Goal: Task Accomplishment & Management: Use online tool/utility

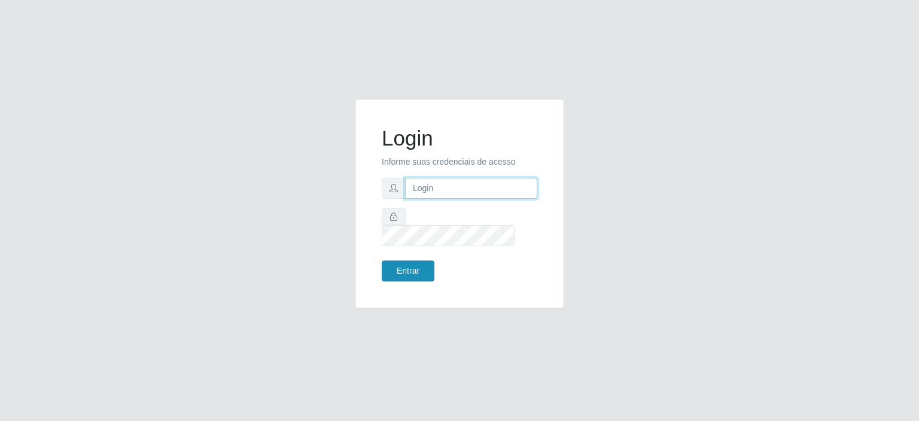
type input "[EMAIL_ADDRESS][DOMAIN_NAME]"
click at [401, 260] on button "Entrar" at bounding box center [408, 270] width 53 height 21
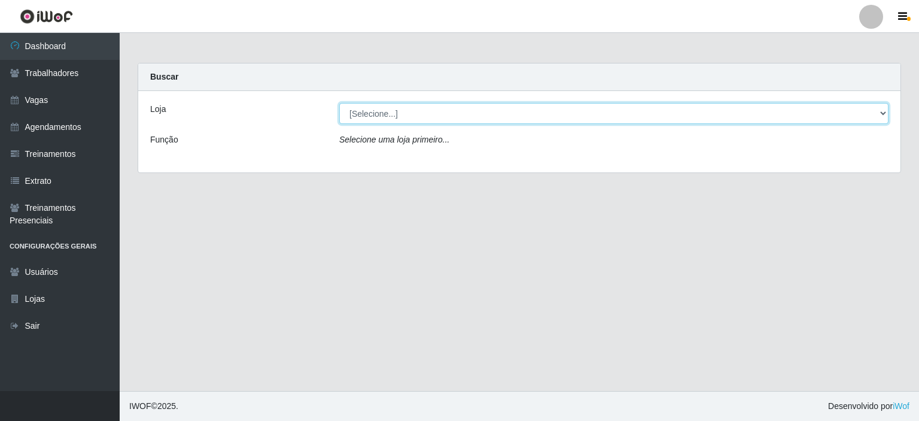
click at [373, 118] on select "[Selecione...] Preço Bom Supermercado" at bounding box center [613, 113] width 549 height 21
select select "387"
click at [339, 103] on select "[Selecione...] Preço Bom Supermercado" at bounding box center [613, 113] width 549 height 21
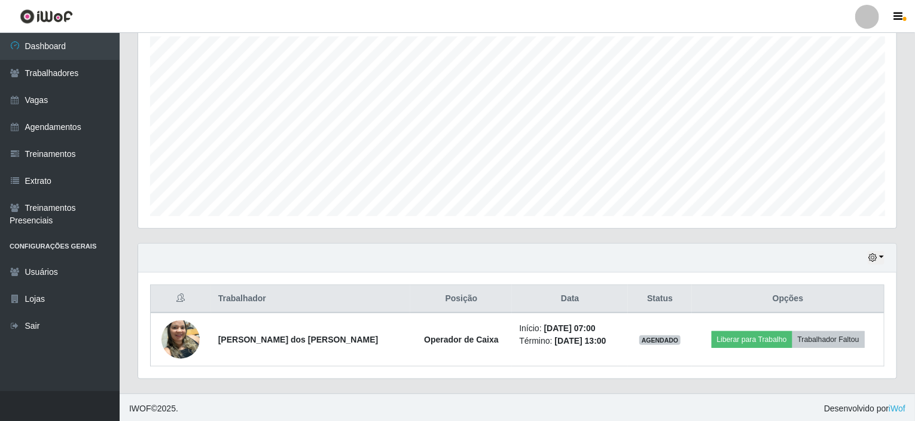
scroll to position [115, 0]
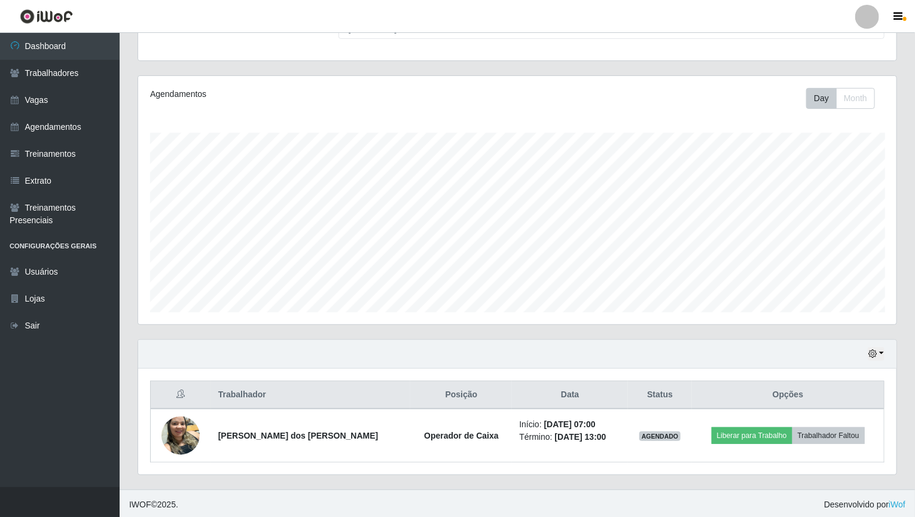
click at [368, 22] on header "Perfil Alterar Senha Sair" at bounding box center [457, 16] width 915 height 33
click at [519, 21] on header "Perfil Alterar Senha Sair" at bounding box center [457, 16] width 915 height 33
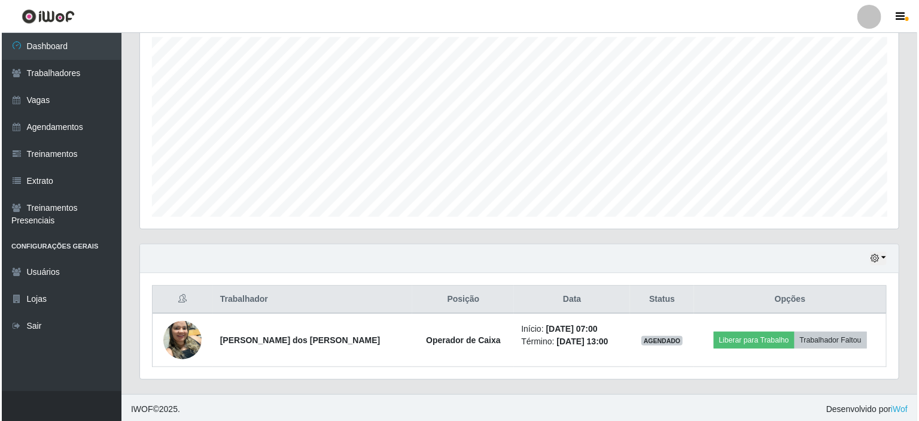
scroll to position [212, 0]
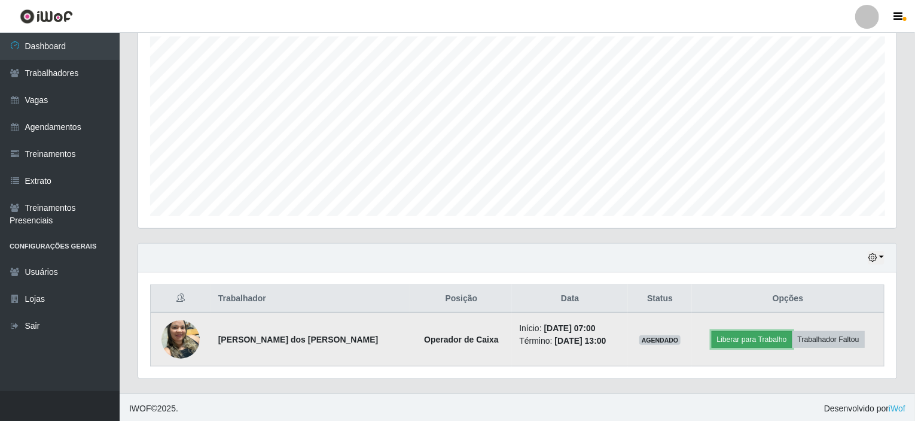
click at [739, 340] on button "Liberar para Trabalho" at bounding box center [752, 339] width 81 height 17
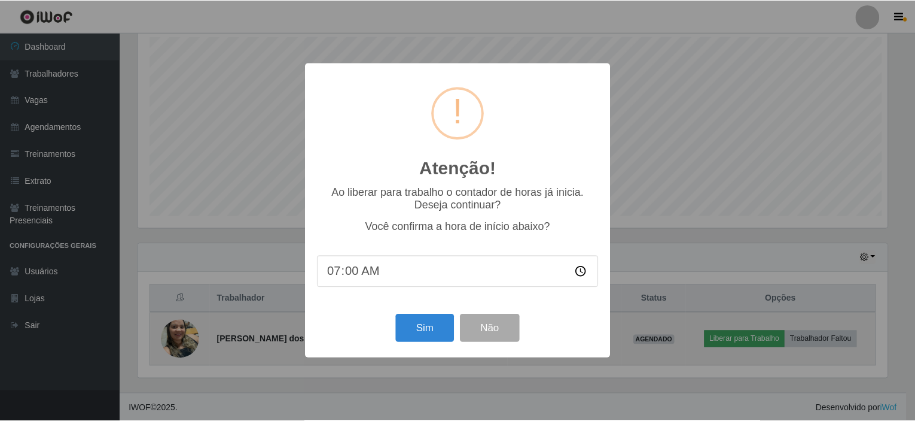
scroll to position [248, 754]
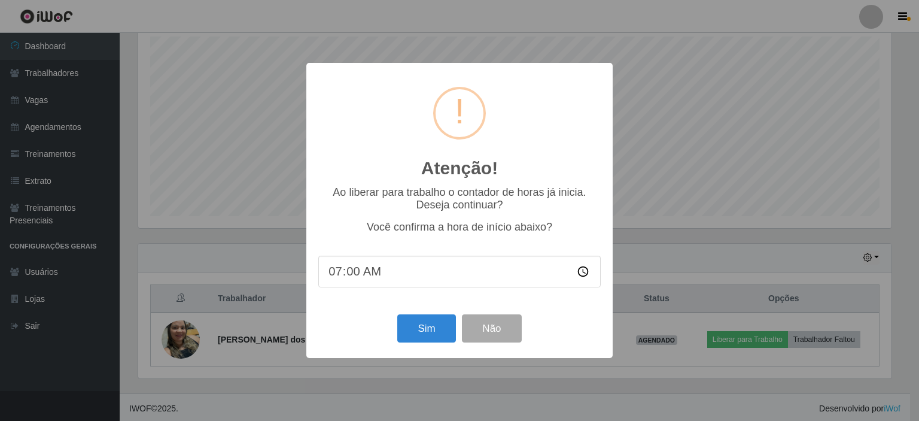
click at [355, 270] on input "07:00" at bounding box center [459, 271] width 282 height 32
type input "07:02"
click at [421, 329] on button "Sim" at bounding box center [426, 328] width 58 height 28
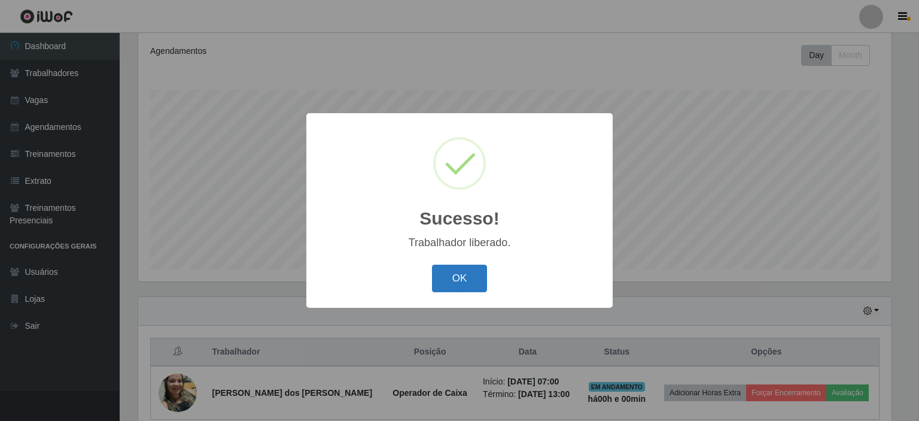
click at [443, 284] on button "OK" at bounding box center [460, 278] width 56 height 28
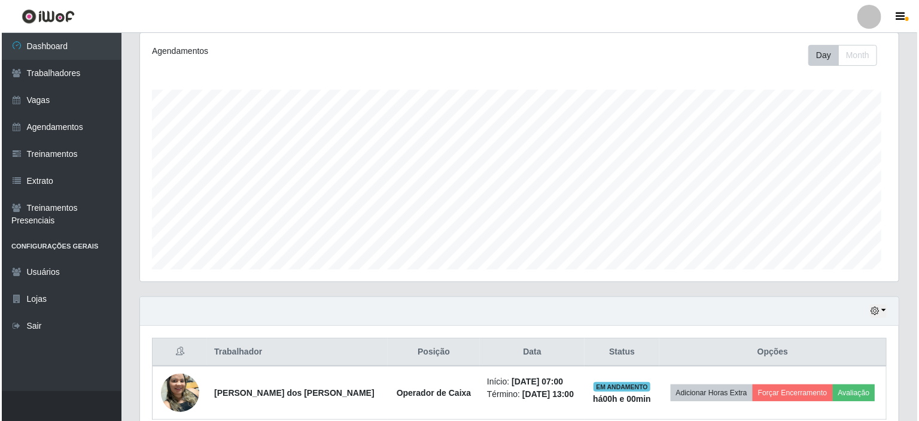
scroll to position [248, 759]
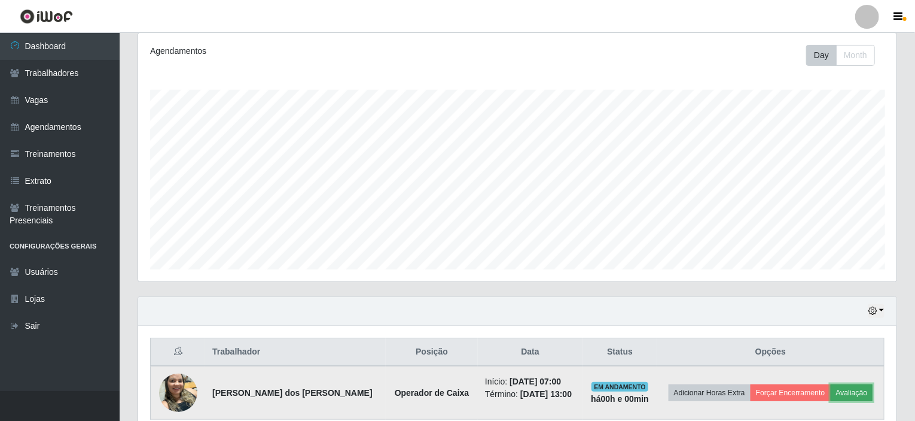
click at [842, 388] on button "Avaliação" at bounding box center [852, 392] width 42 height 17
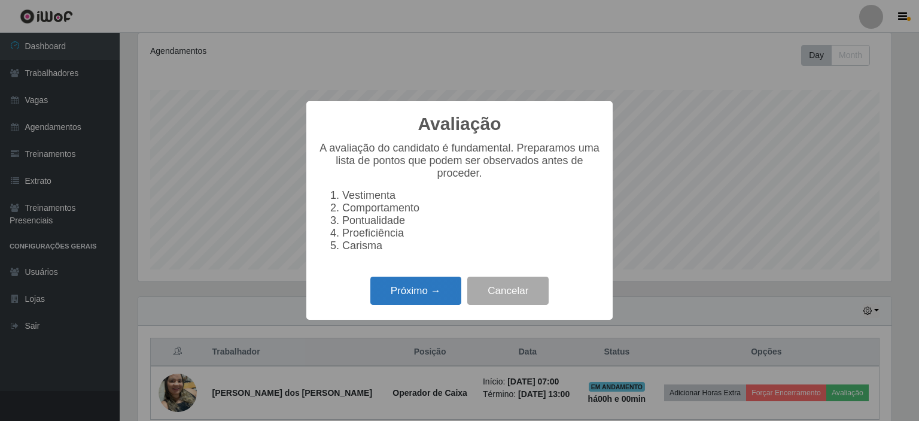
click at [418, 288] on button "Próximo →" at bounding box center [415, 290] width 91 height 28
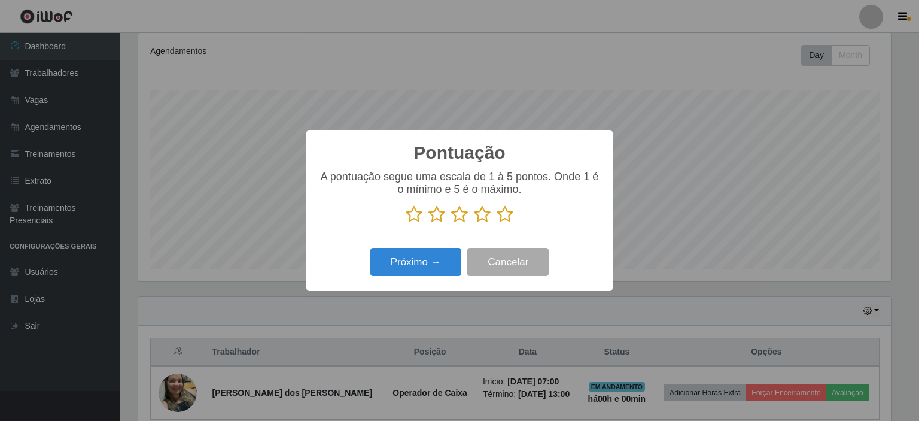
click at [505, 214] on icon at bounding box center [505, 214] width 17 height 18
click at [497, 223] on input "radio" at bounding box center [497, 223] width 0 height 0
click at [402, 257] on button "Próximo →" at bounding box center [415, 262] width 91 height 28
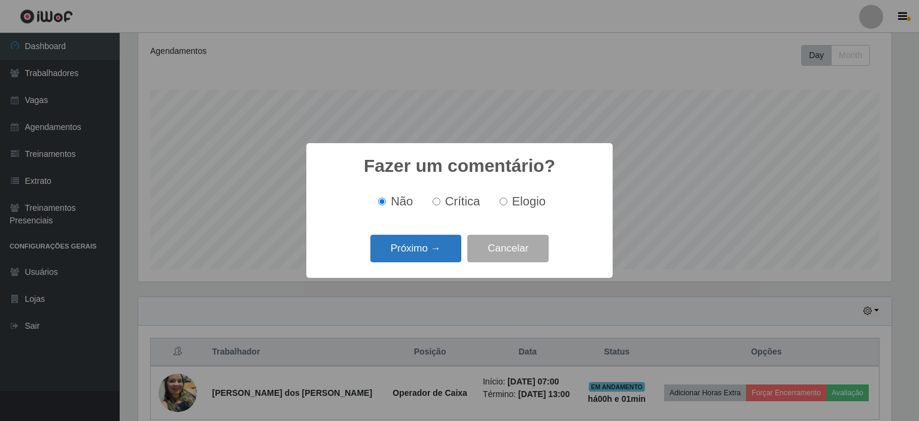
click at [400, 254] on button "Próximo →" at bounding box center [415, 248] width 91 height 28
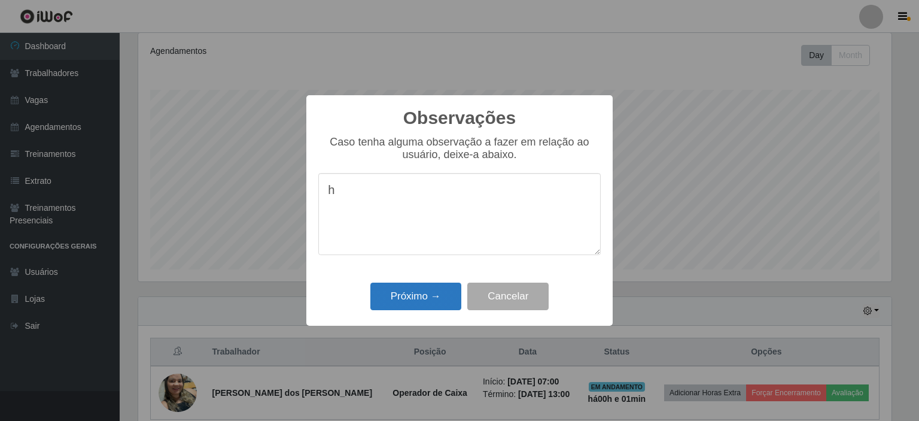
type textarea "h"
click at [417, 301] on button "Próximo →" at bounding box center [415, 296] width 91 height 28
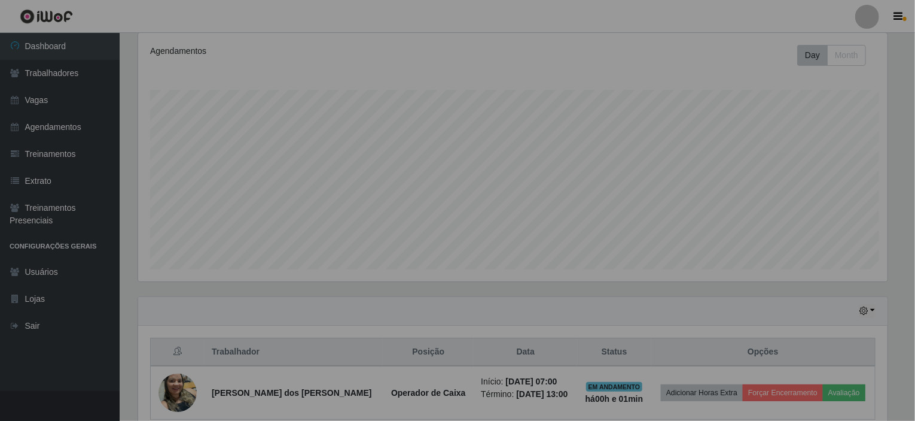
scroll to position [248, 759]
